Goal: Transaction & Acquisition: Purchase product/service

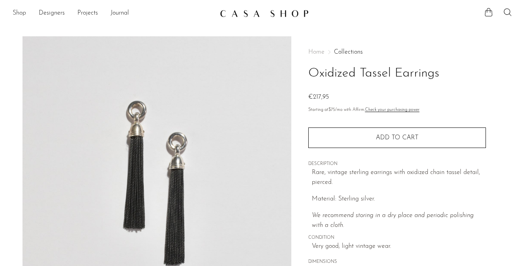
click at [14, 15] on link "Shop" at bounding box center [19, 13] width 13 height 10
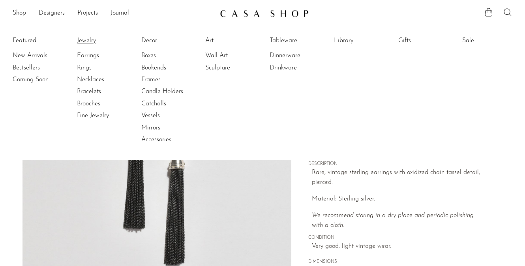
click at [81, 42] on link "Jewelry" at bounding box center [106, 40] width 59 height 9
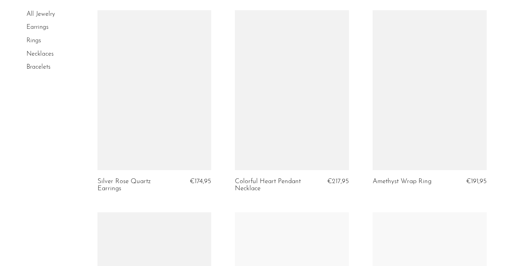
scroll to position [1657, 0]
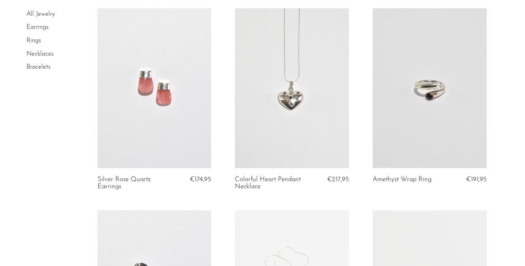
click at [440, 148] on link at bounding box center [430, 88] width 114 height 160
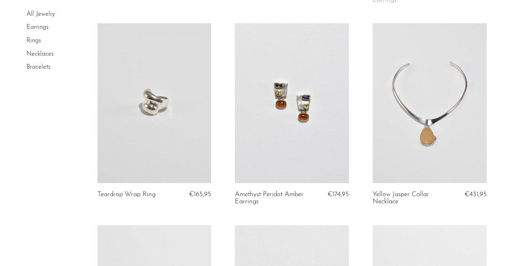
scroll to position [2092, 0]
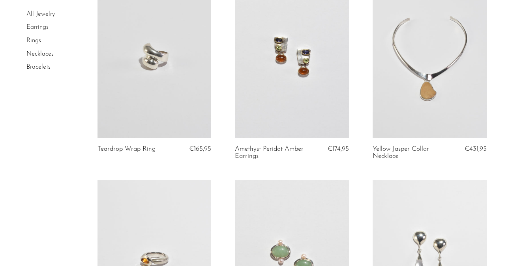
click at [123, 19] on link at bounding box center [154, 58] width 114 height 160
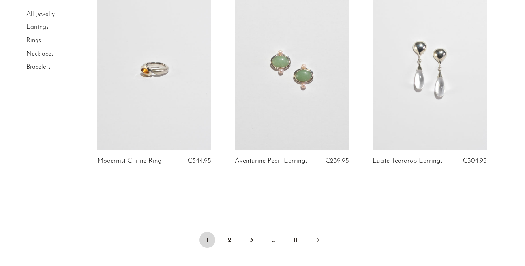
scroll to position [2283, 0]
click at [319, 233] on link "Next" at bounding box center [318, 239] width 16 height 17
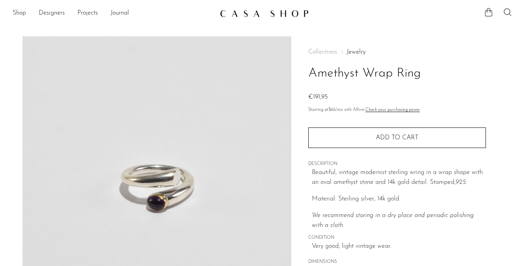
scroll to position [4, 0]
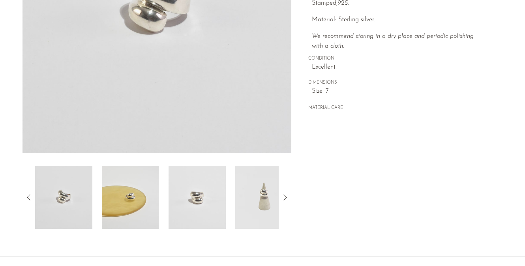
scroll to position [248, 0]
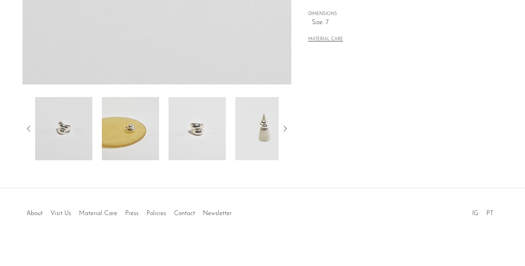
click at [135, 133] on img at bounding box center [130, 128] width 57 height 63
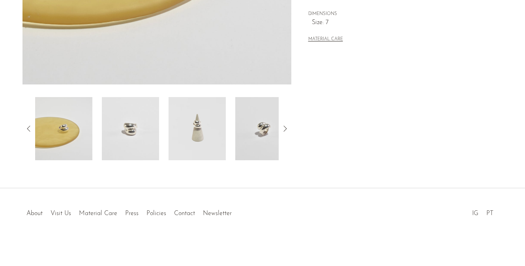
click at [194, 133] on img at bounding box center [197, 128] width 57 height 63
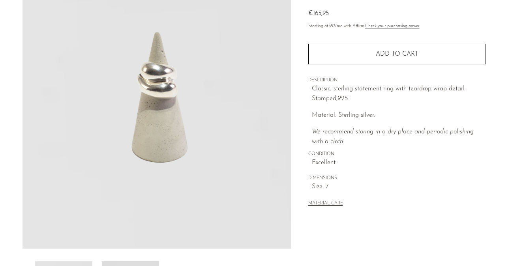
scroll to position [83, 0]
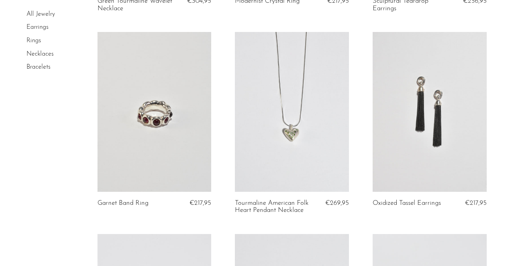
scroll to position [1254, 0]
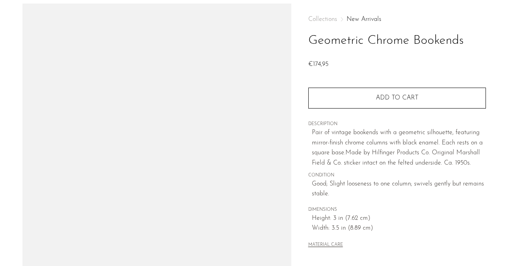
scroll to position [38, 0]
